Goal: Task Accomplishment & Management: Manage account settings

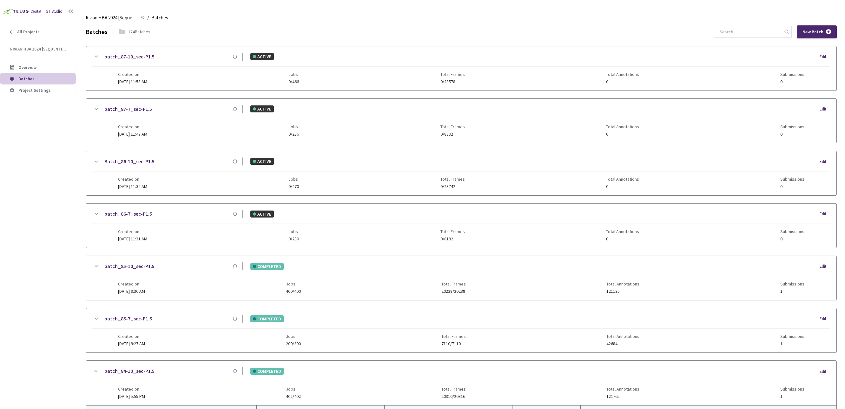
scroll to position [275, 0]
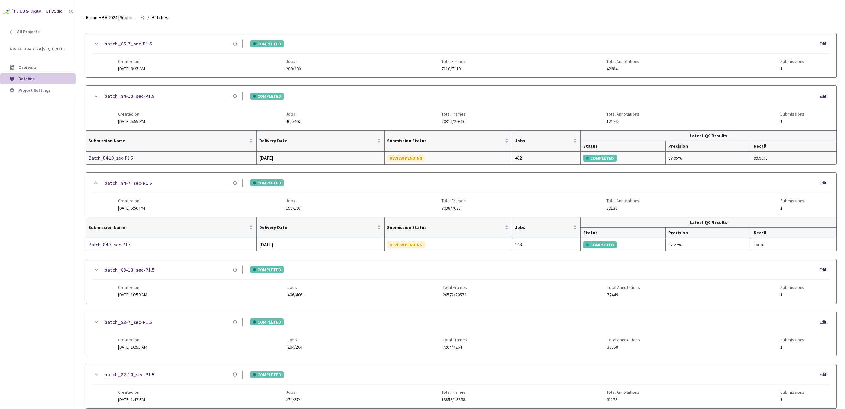
click at [114, 157] on div "Batch_84-10_sec-P1.5" at bounding box center [122, 158] width 67 height 8
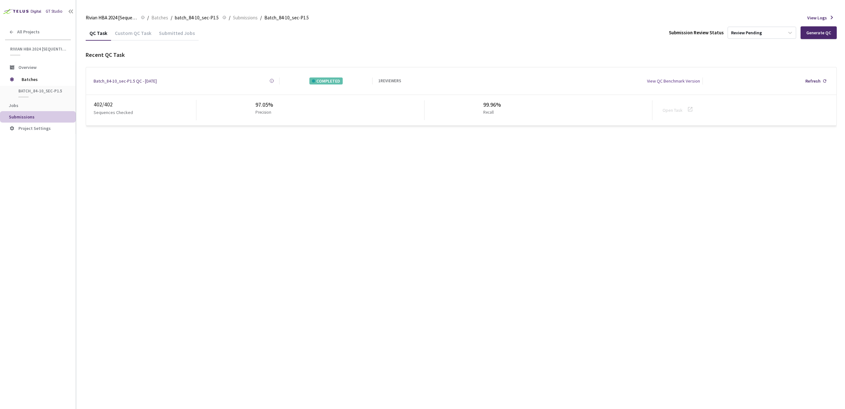
click at [197, 171] on div "QC Task Custom QC Task Submitted Jobs Submission Review Status Review Pending G…" at bounding box center [461, 216] width 751 height 383
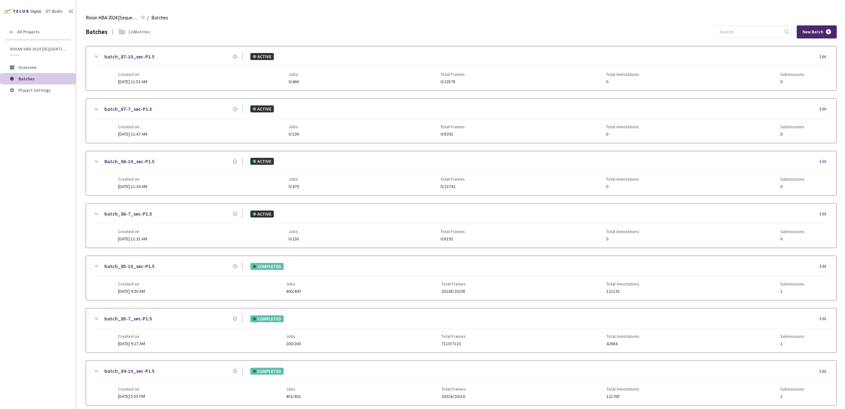
scroll to position [342, 0]
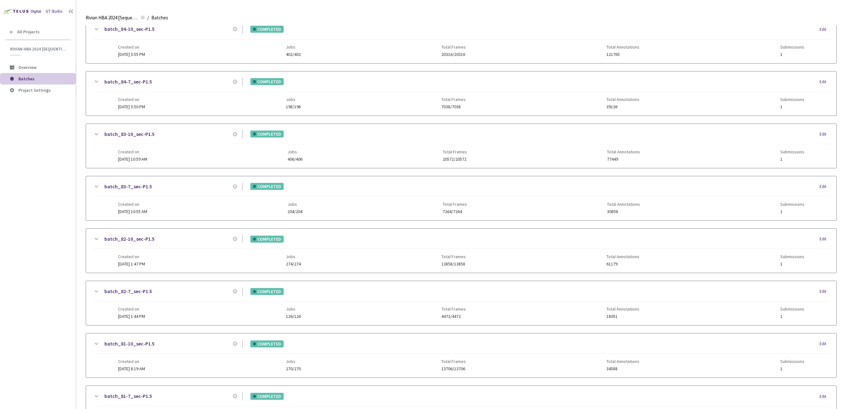
click at [81, 260] on main "Rivian HBA 2024 [Sequential] Rivian HBA 2024 [Sequential] / Batches Batches Bat…" at bounding box center [460, 204] width 769 height 409
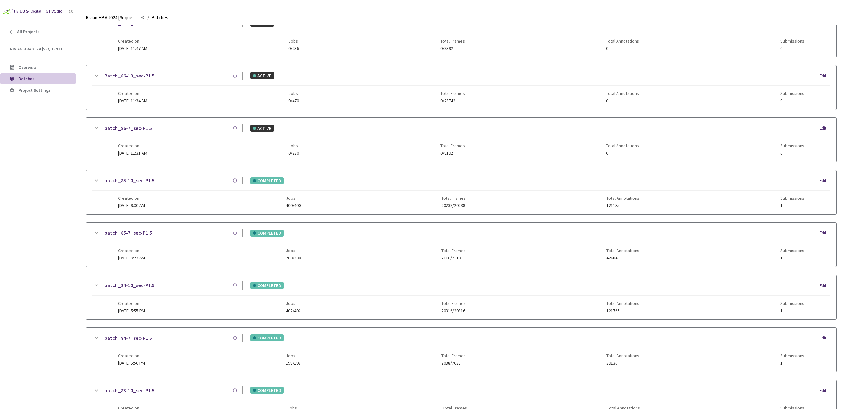
click at [202, 336] on div "batch_84-7_sec-P1.5" at bounding box center [171, 338] width 143 height 8
click at [214, 286] on div "batch_84-10_sec-P1.5" at bounding box center [171, 285] width 143 height 8
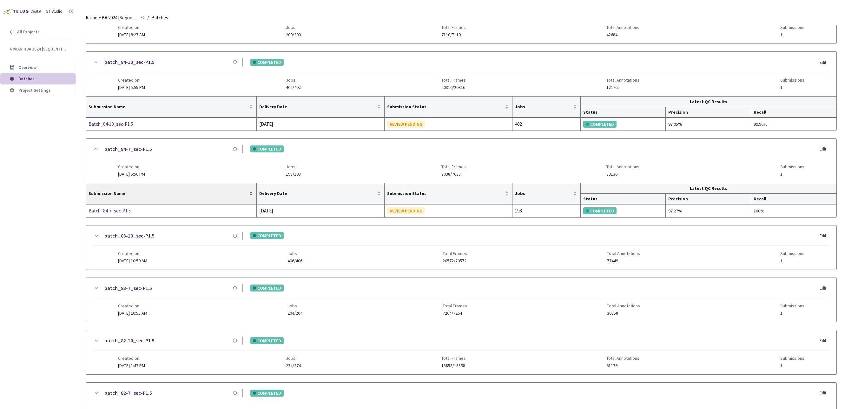
scroll to position [302, 0]
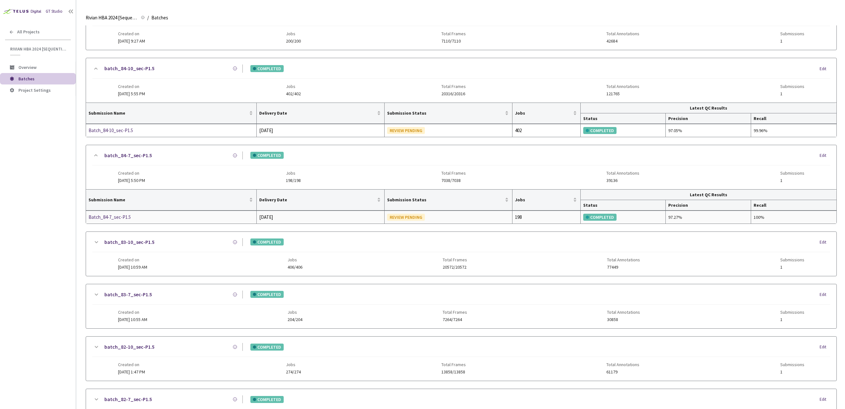
click at [117, 217] on div "Batch_84-7_sec-P1.5" at bounding box center [122, 217] width 67 height 8
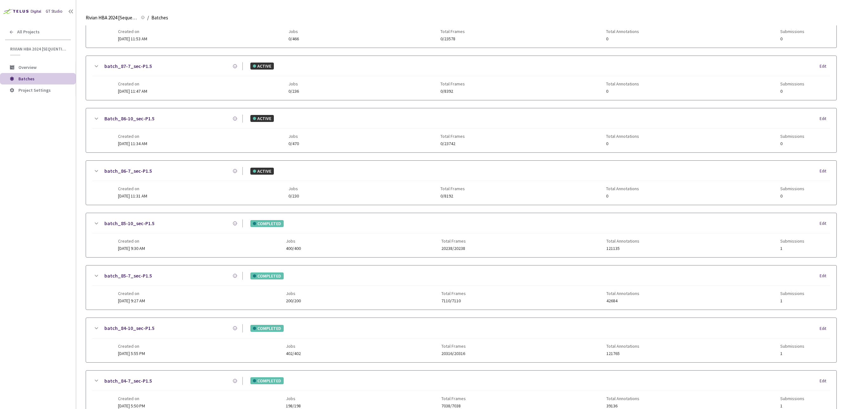
scroll to position [114, 0]
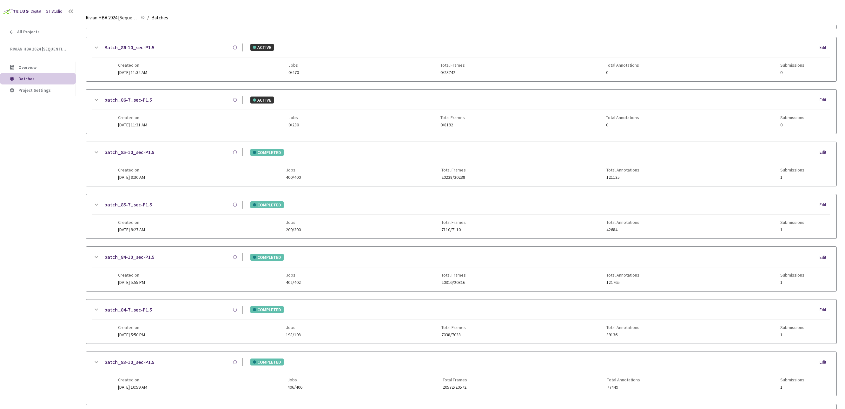
click at [204, 260] on div "batch_84-10_sec-P1.5" at bounding box center [171, 257] width 143 height 8
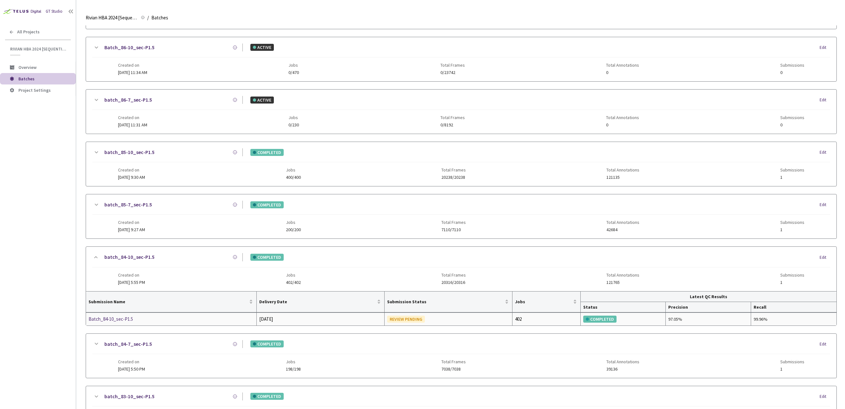
click at [114, 319] on div "Batch_84-10_sec-P1.5" at bounding box center [122, 319] width 67 height 8
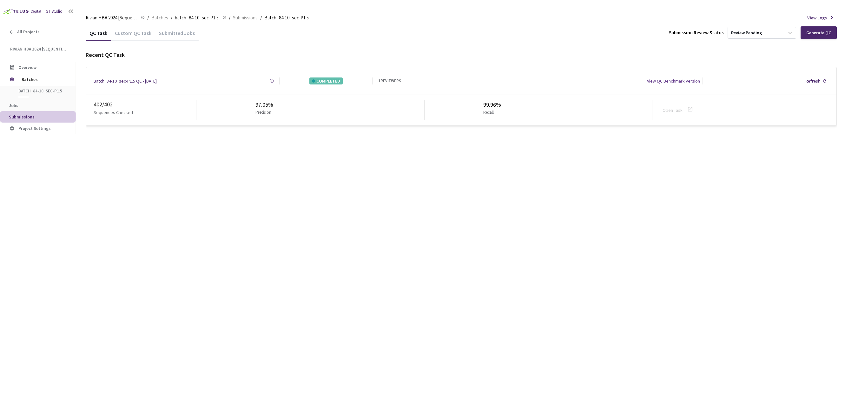
click at [416, 50] on div "Recent QC Task" at bounding box center [461, 54] width 751 height 9
click at [419, 53] on div "Recent QC Task" at bounding box center [461, 54] width 751 height 9
click at [753, 32] on div "Review Pending" at bounding box center [746, 33] width 31 height 6
click at [748, 67] on p "Approve" at bounding box center [762, 69] width 69 height 6
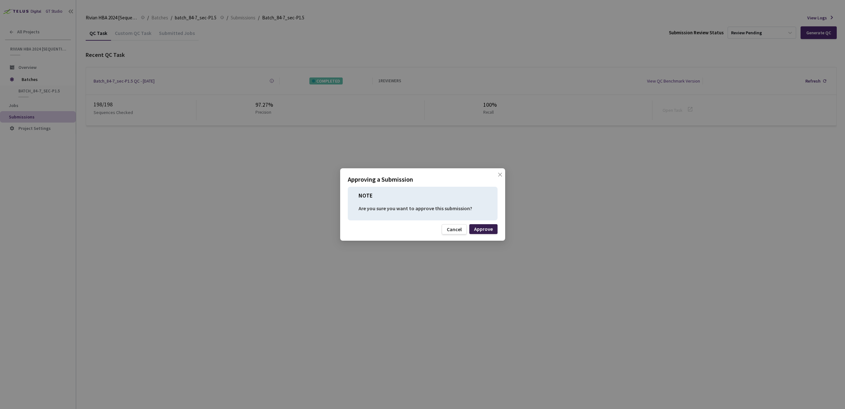
click at [485, 229] on div "Approve" at bounding box center [483, 228] width 19 height 5
click at [637, 210] on div "Approving a Submission NOTE Are you sure you want to approve this submission? C…" at bounding box center [422, 204] width 845 height 409
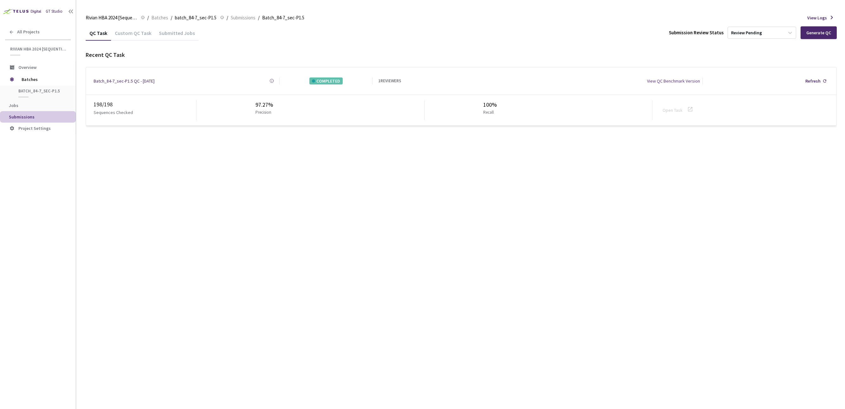
click at [648, 206] on div "QC Task Custom QC Task Submitted Jobs Submission Review Status Review Pending G…" at bounding box center [461, 216] width 751 height 383
click at [765, 24] on div "Rivian HBA 2024 [Sequential] Rivian HBA 2024 [Sequential] / Batches / batch_84-…" at bounding box center [461, 17] width 751 height 15
click at [763, 32] on div "Review Pending" at bounding box center [756, 32] width 56 height 11
click at [756, 77] on p "Approve submission batch for export." at bounding box center [762, 78] width 69 height 4
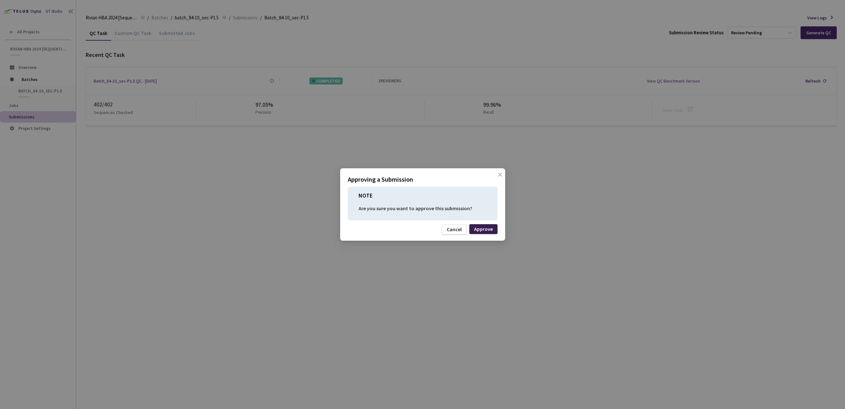
click at [495, 229] on div "Approve" at bounding box center [483, 229] width 28 height 10
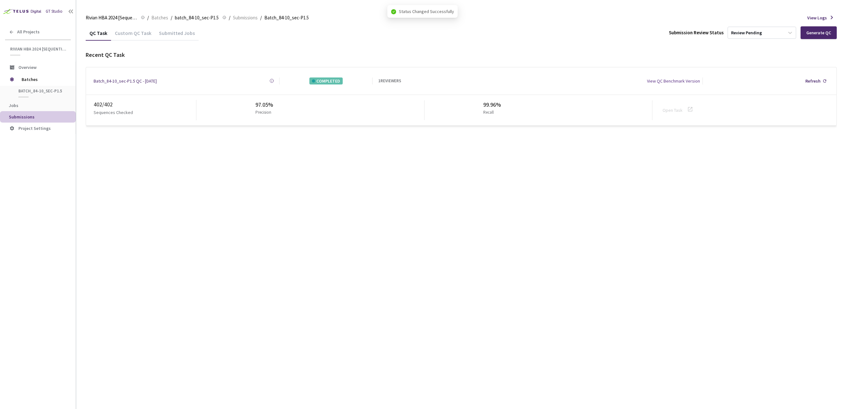
click at [682, 191] on div "QC Task Custom QC Task Submitted Jobs Submission Review Status Review Pending G…" at bounding box center [461, 216] width 751 height 383
